Goal: Transaction & Acquisition: Book appointment/travel/reservation

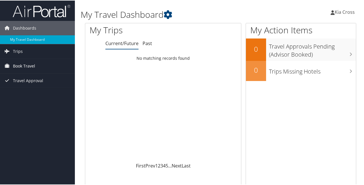
click at [25, 66] on span "Book Travel" at bounding box center [24, 65] width 22 height 14
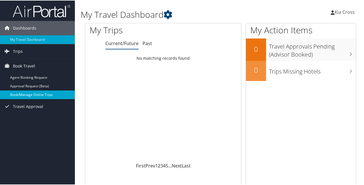
click at [32, 94] on link "Book/Manage Online Trips" at bounding box center [37, 94] width 75 height 9
click at [27, 93] on link "Book/Manage Online Trips" at bounding box center [37, 94] width 75 height 9
